Goal: Task Accomplishment & Management: Complete application form

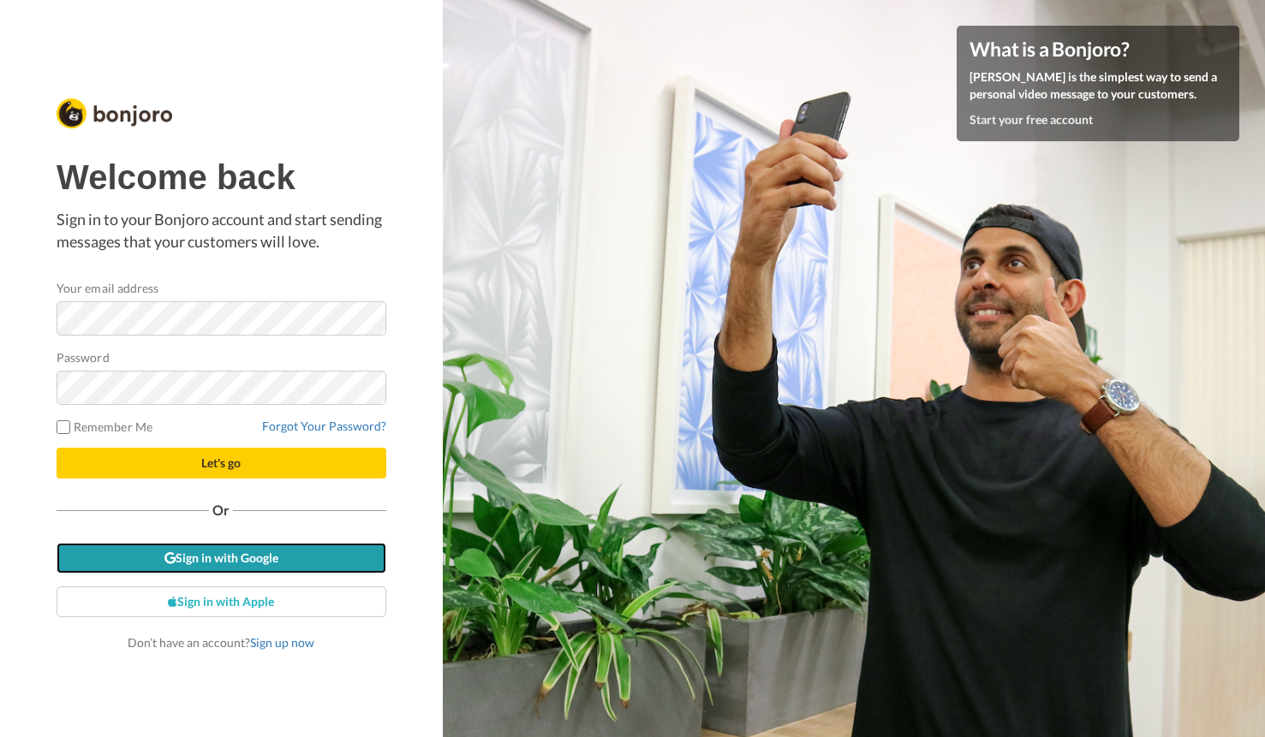
click at [177, 563] on link "Sign in with Google" at bounding box center [222, 558] width 330 height 31
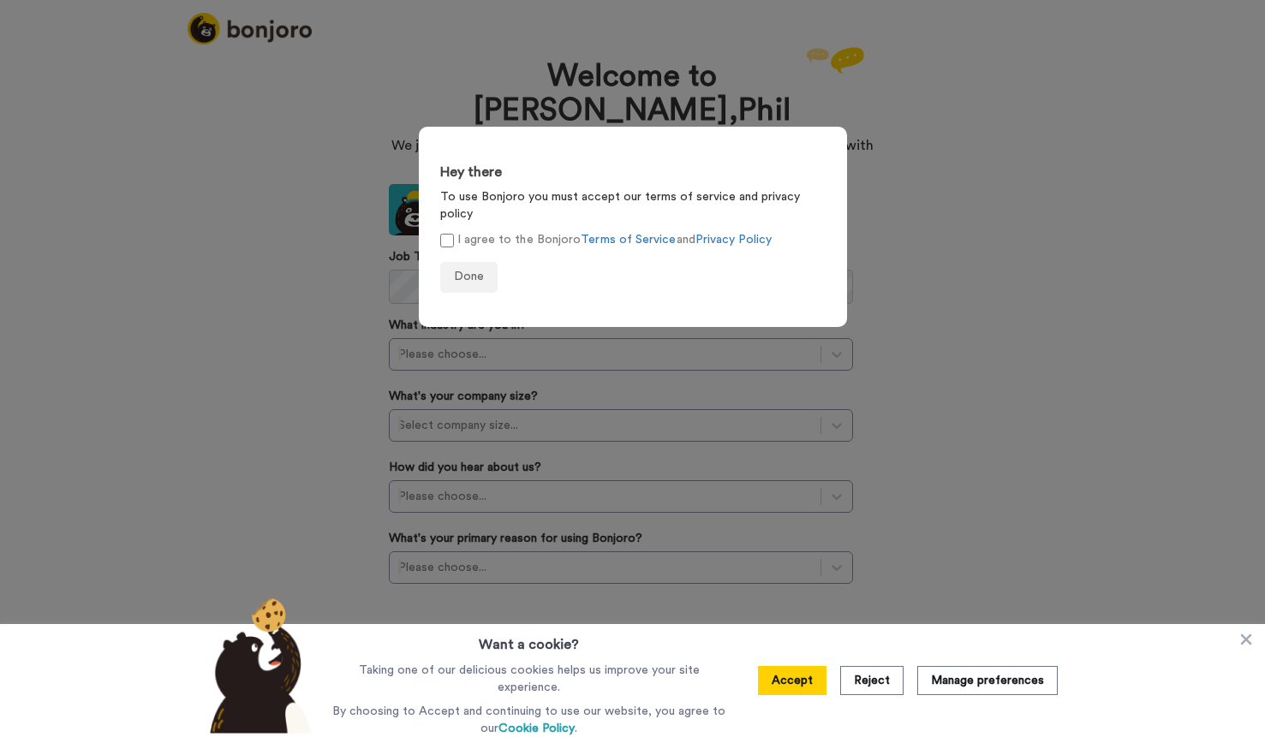
click at [469, 231] on label "I agree to the Bonjoro Terms of Service and Privacy Policy" at bounding box center [605, 240] width 331 height 18
click at [461, 271] on span "Done" at bounding box center [469, 277] width 30 height 12
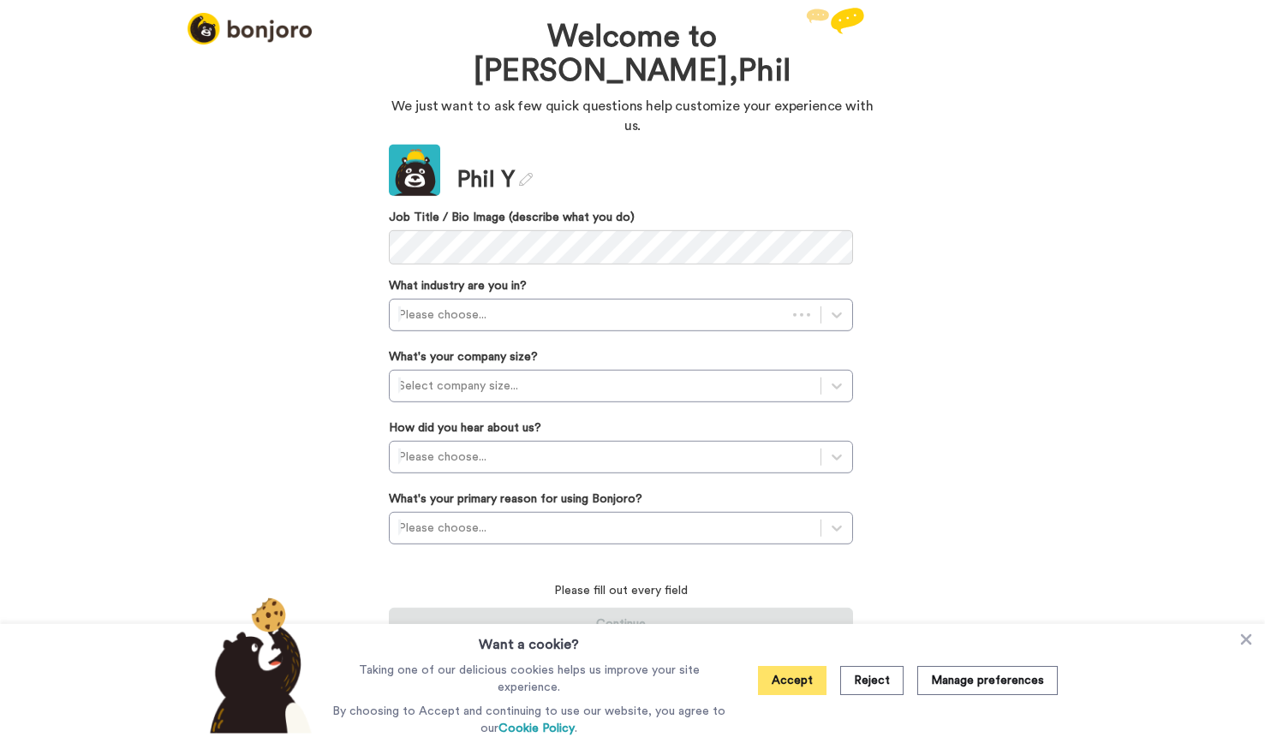
click at [803, 685] on button "Accept" at bounding box center [792, 680] width 69 height 29
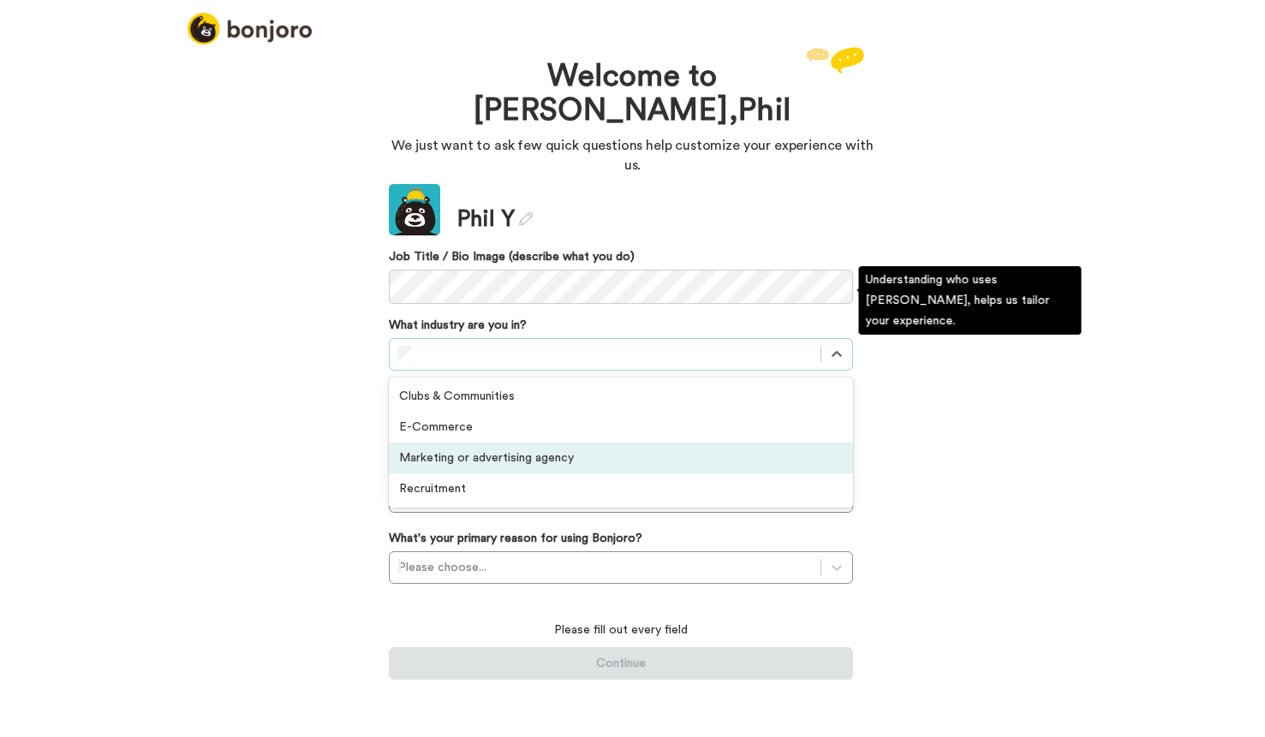
click at [490, 443] on div "Marketing or advertising agency" at bounding box center [621, 458] width 464 height 31
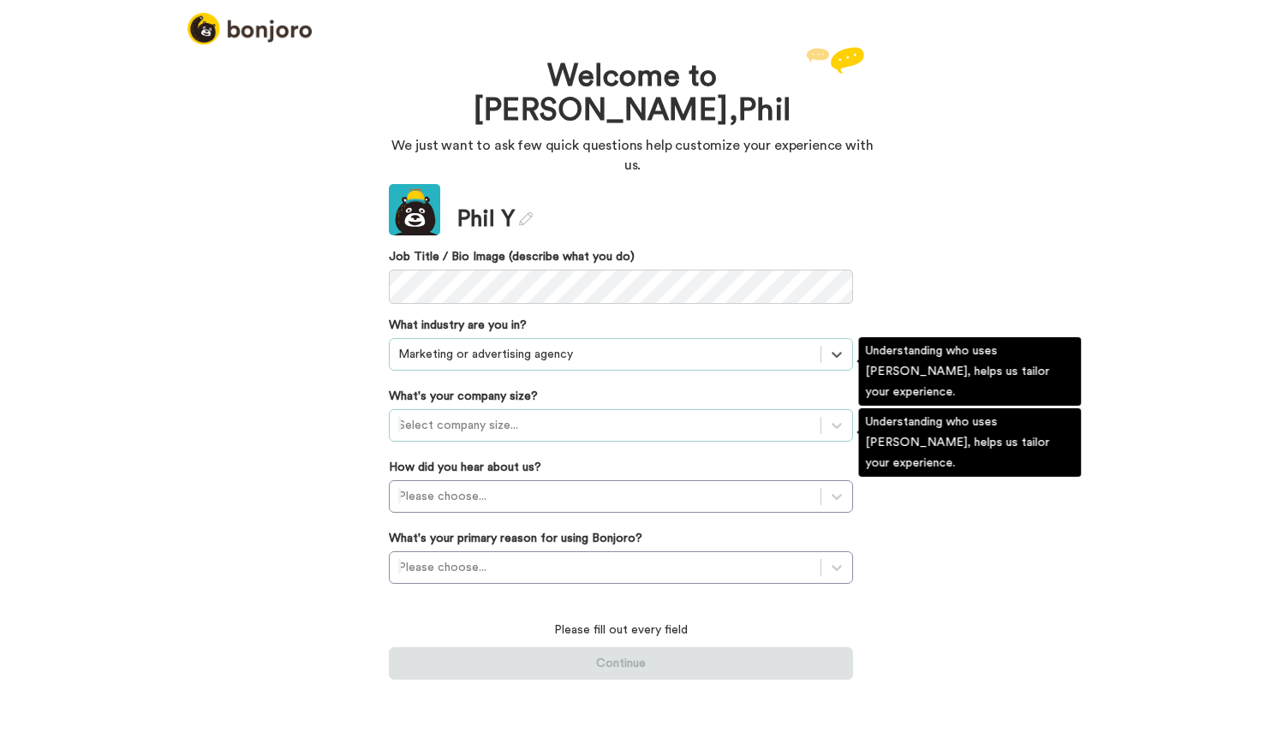
click at [510, 415] on div at bounding box center [605, 425] width 414 height 21
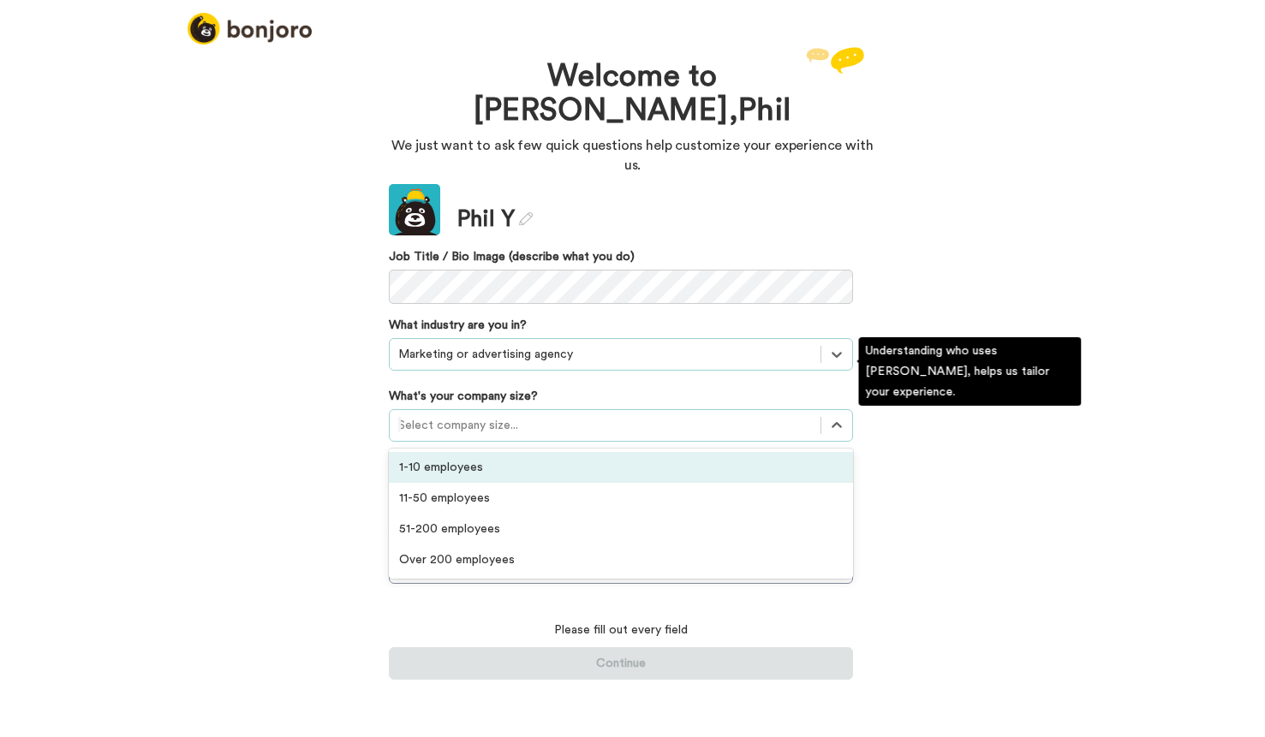
click at [493, 449] on div "1-10 employees 11-50 employees 51-200 employees Over 200 employees" at bounding box center [621, 514] width 464 height 130
click at [491, 452] on div "1-10 employees" at bounding box center [621, 467] width 464 height 31
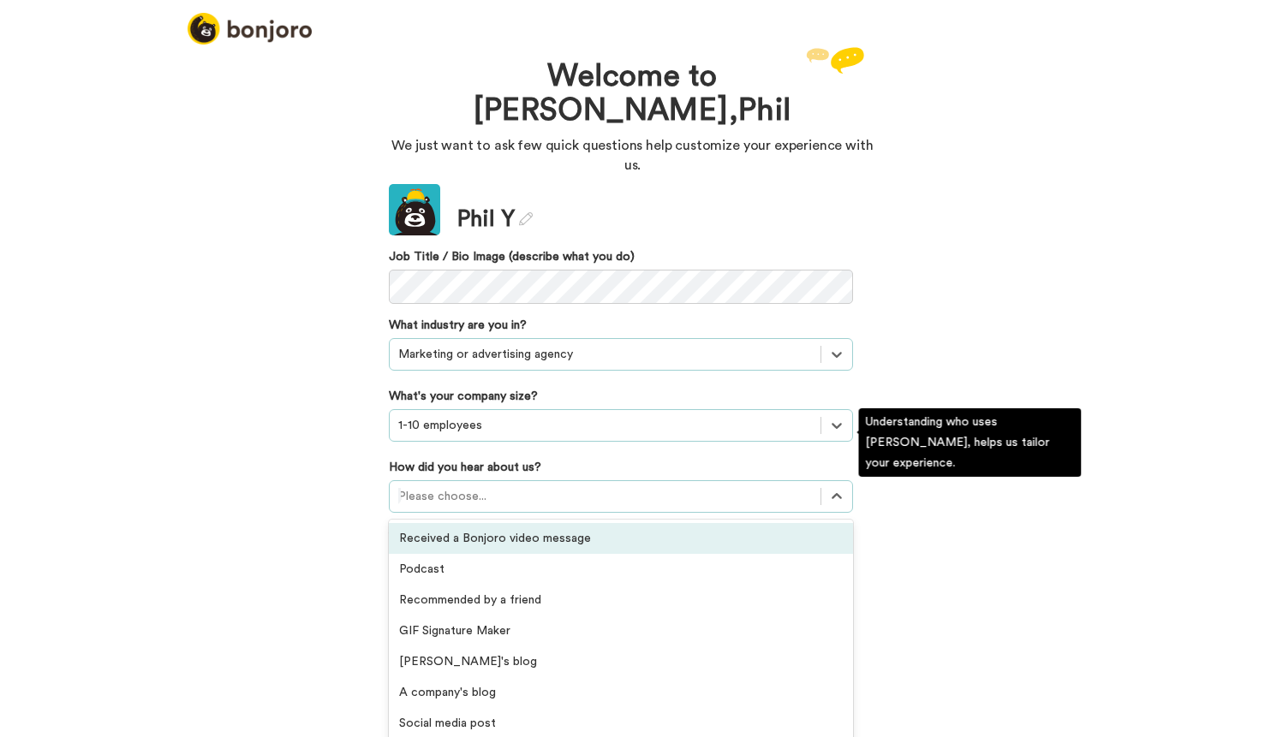
click at [480, 486] on div at bounding box center [605, 496] width 414 height 21
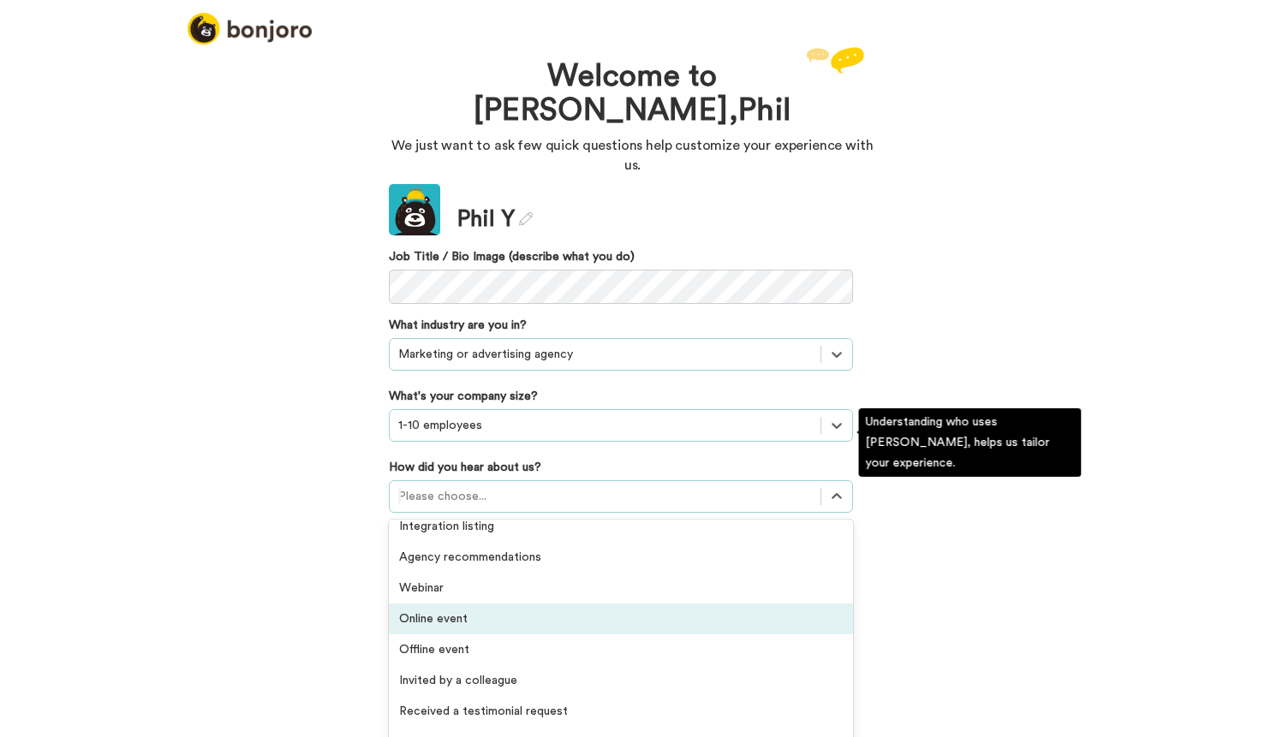
scroll to position [367, 0]
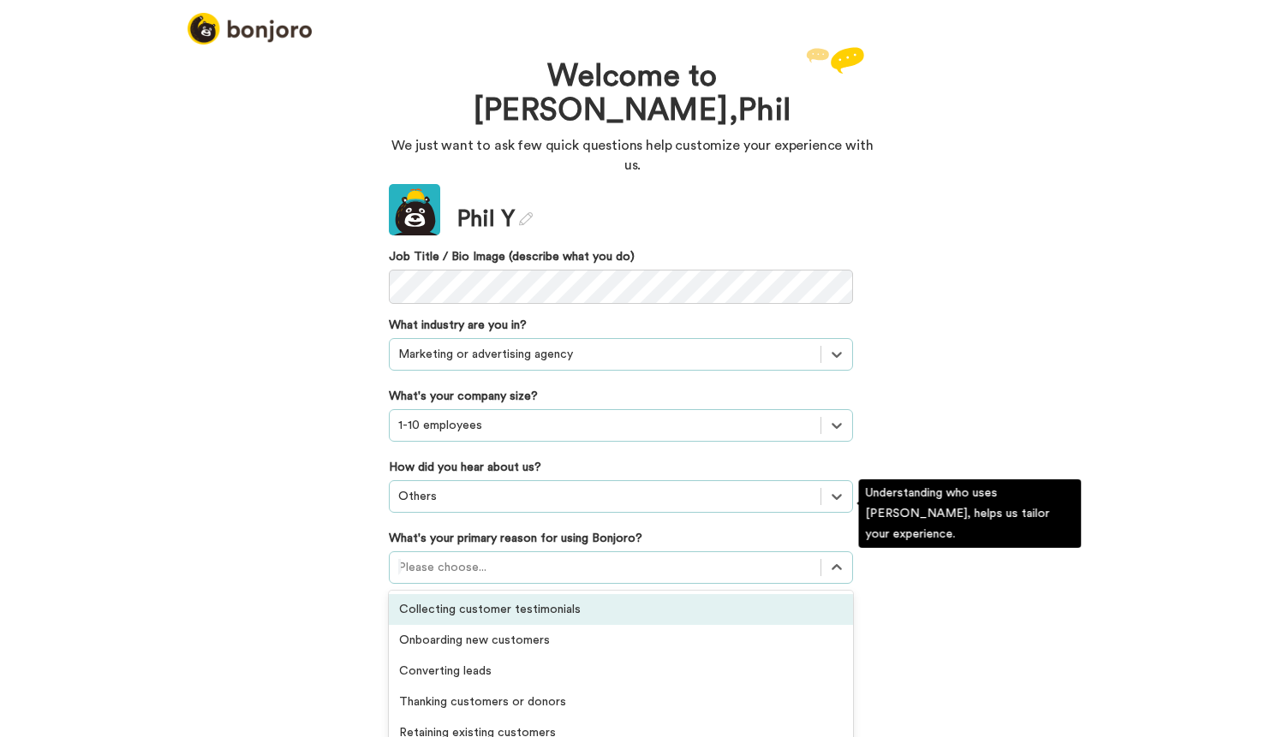
click at [503, 557] on div at bounding box center [605, 567] width 414 height 21
click at [483, 594] on div "Collecting customer testimonials" at bounding box center [621, 609] width 464 height 31
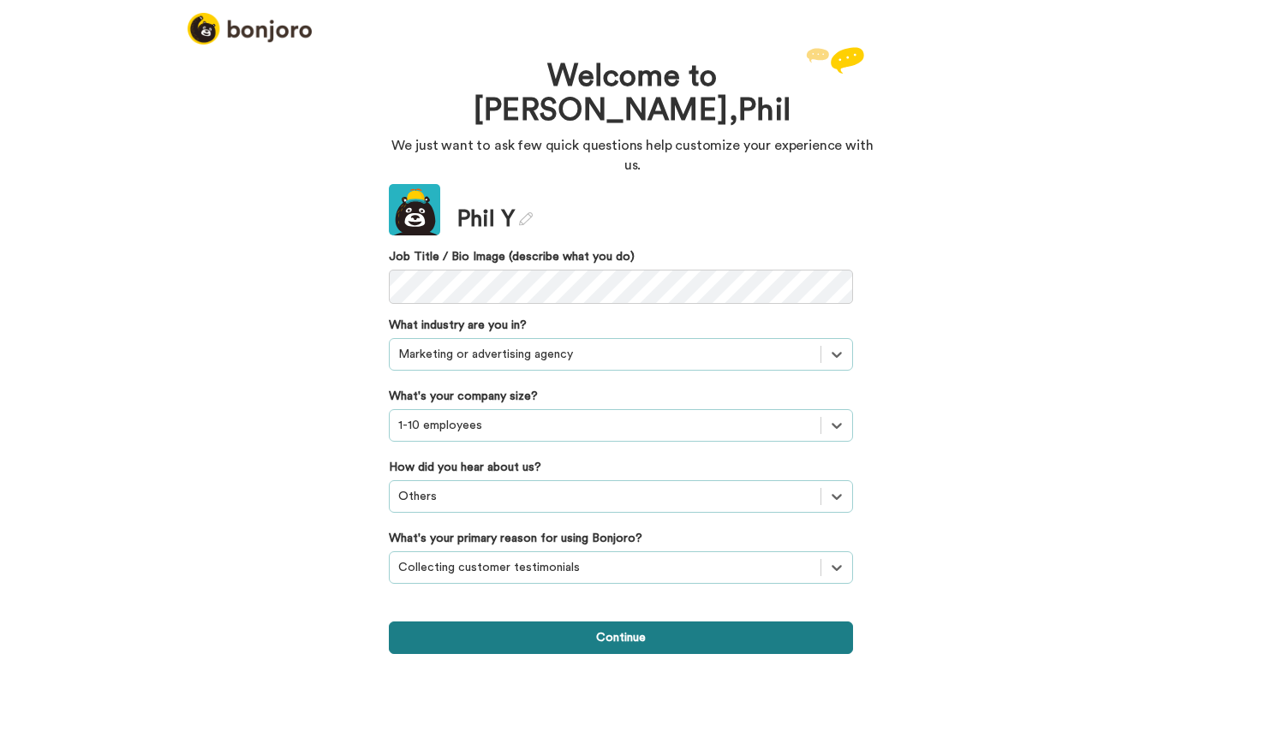
click at [521, 622] on button "Continue" at bounding box center [621, 638] width 464 height 33
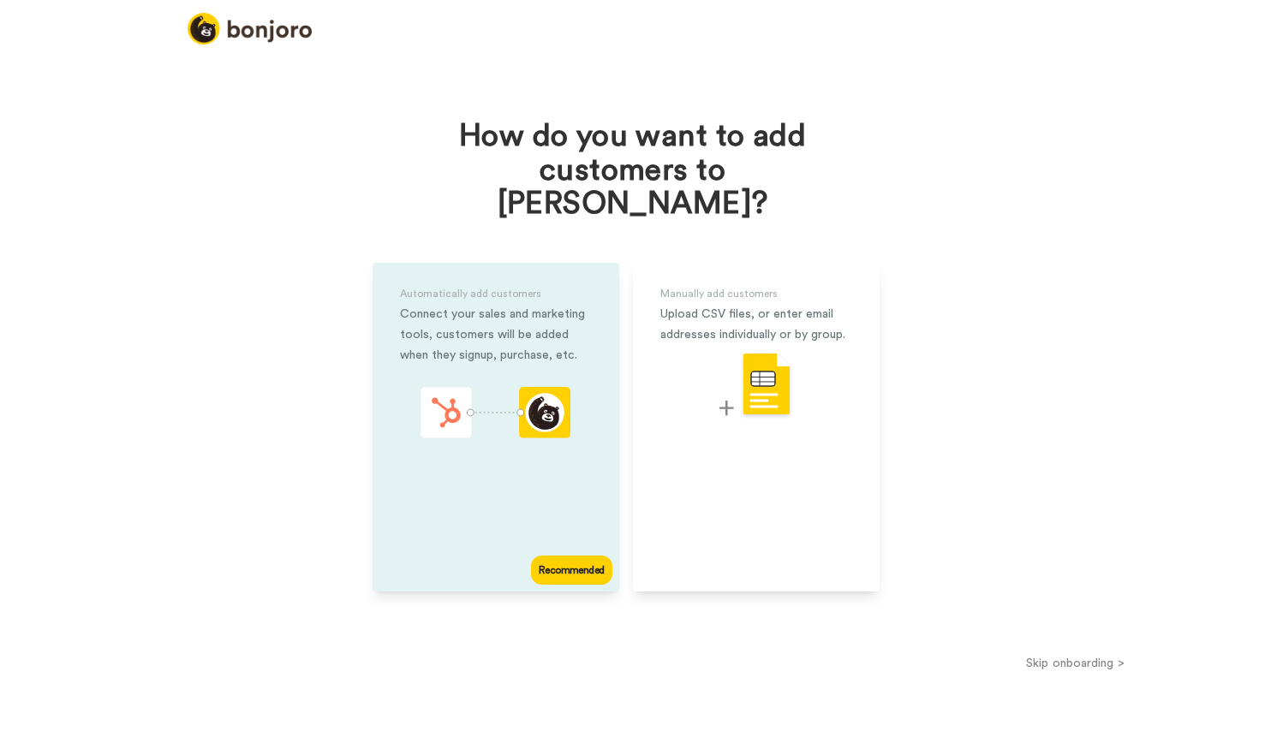
click at [561, 408] on div "animation" at bounding box center [495, 415] width 150 height 57
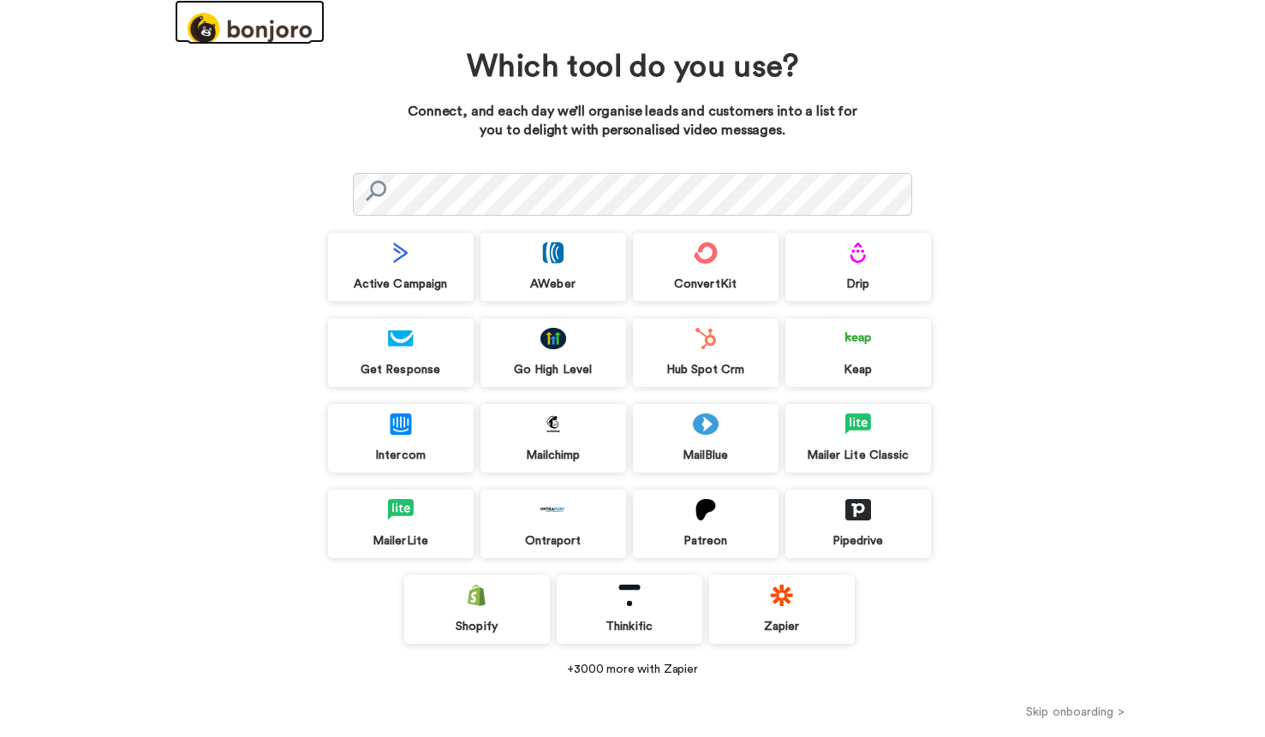
click at [225, 16] on img at bounding box center [250, 29] width 124 height 32
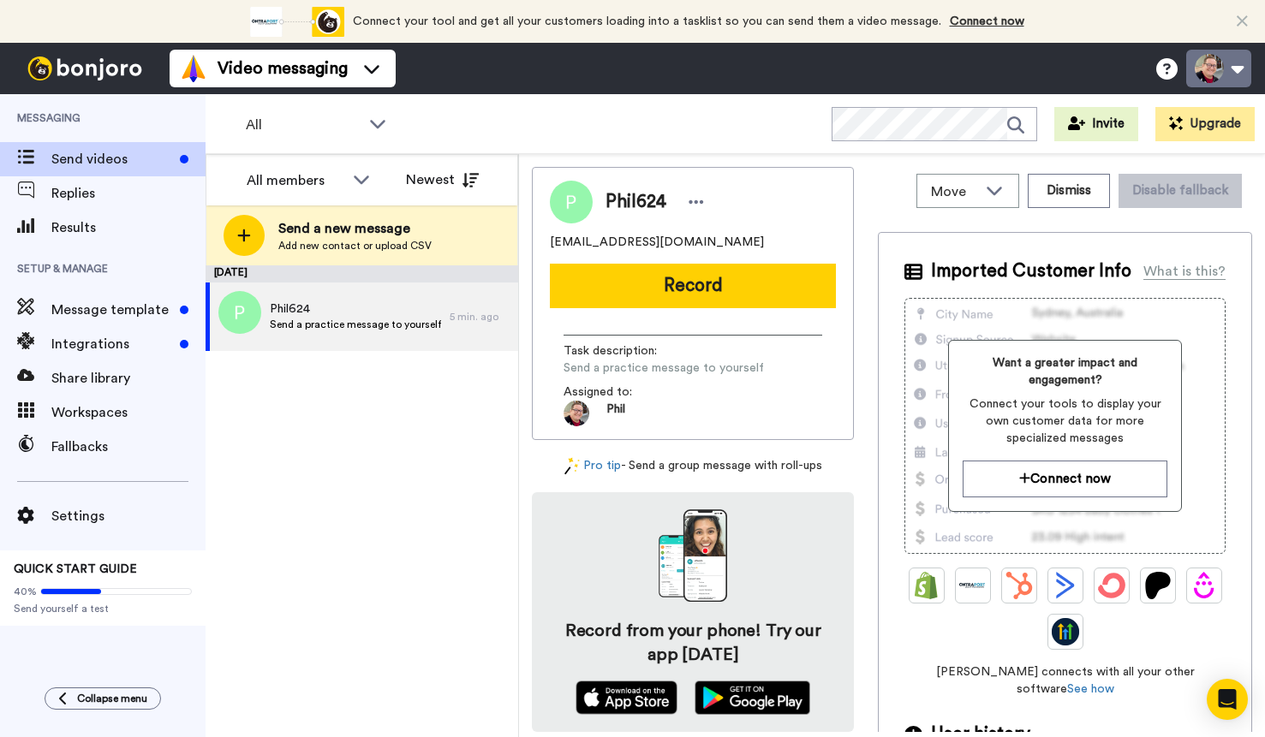
click at [1209, 55] on button at bounding box center [1218, 69] width 65 height 38
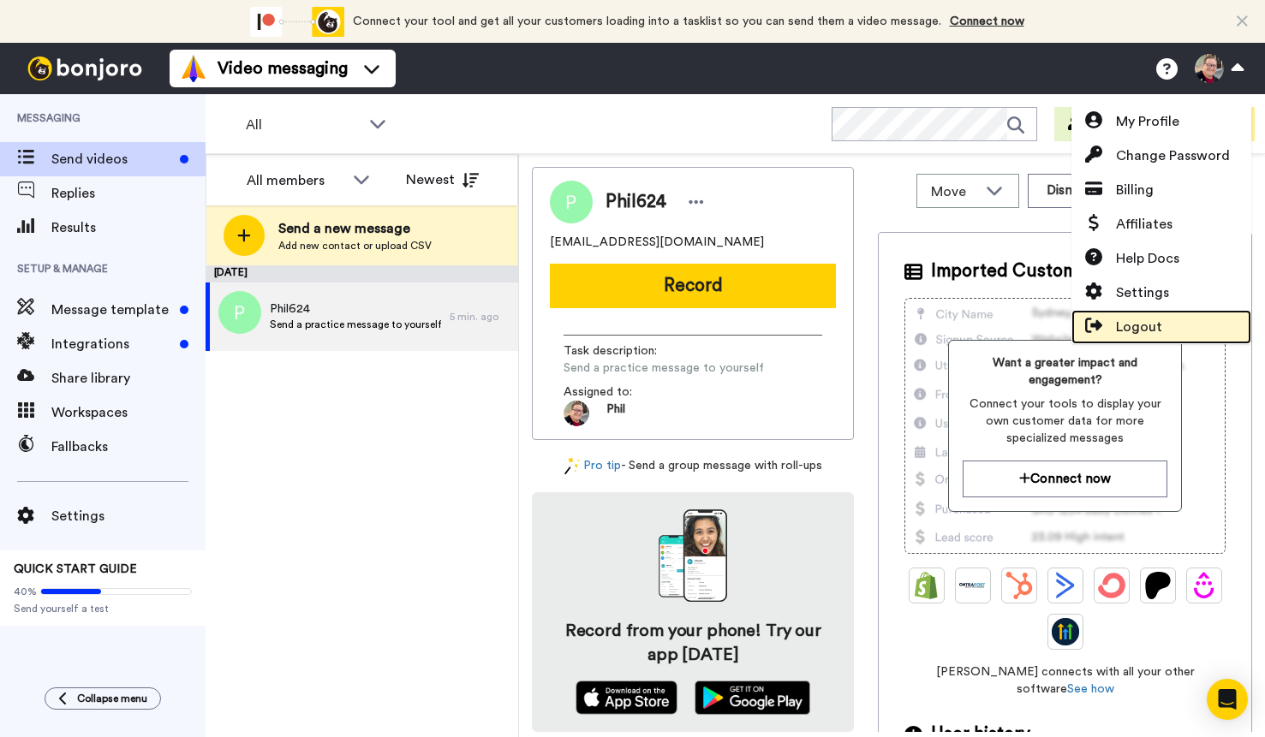
click at [1142, 315] on link "Logout" at bounding box center [1161, 327] width 180 height 34
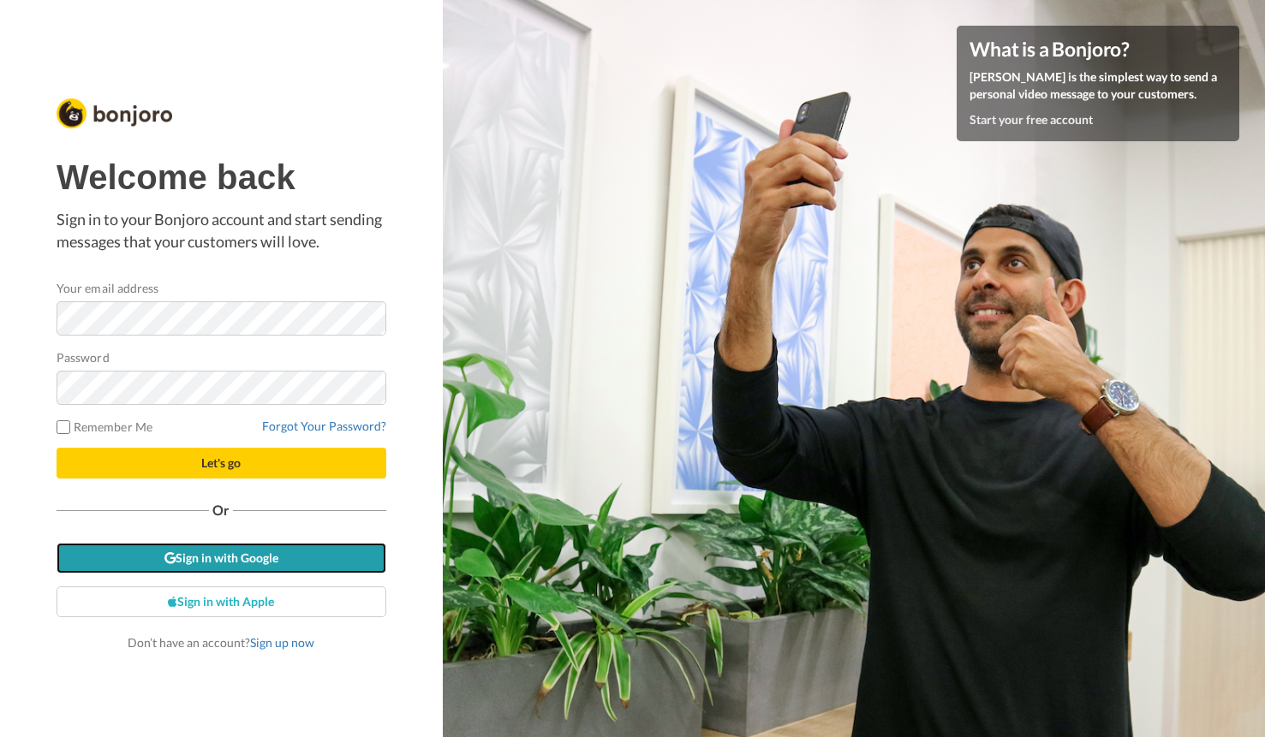
click at [158, 561] on link "Sign in with Google" at bounding box center [222, 558] width 330 height 31
